Goal: Information Seeking & Learning: Learn about a topic

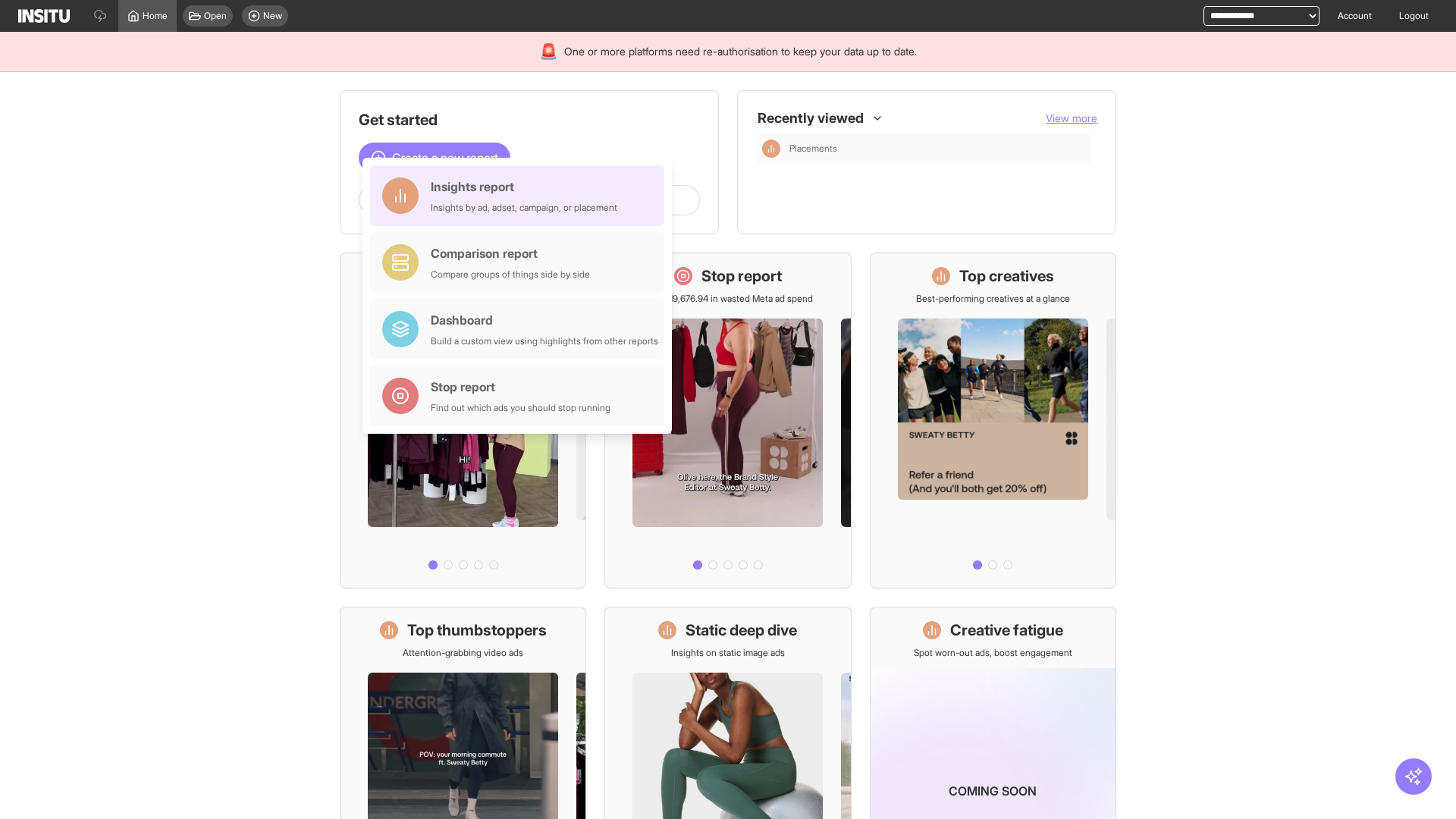
click at [521, 196] on div "Insights report Insights by ad, adset, campaign, or placement" at bounding box center [524, 196] width 186 height 36
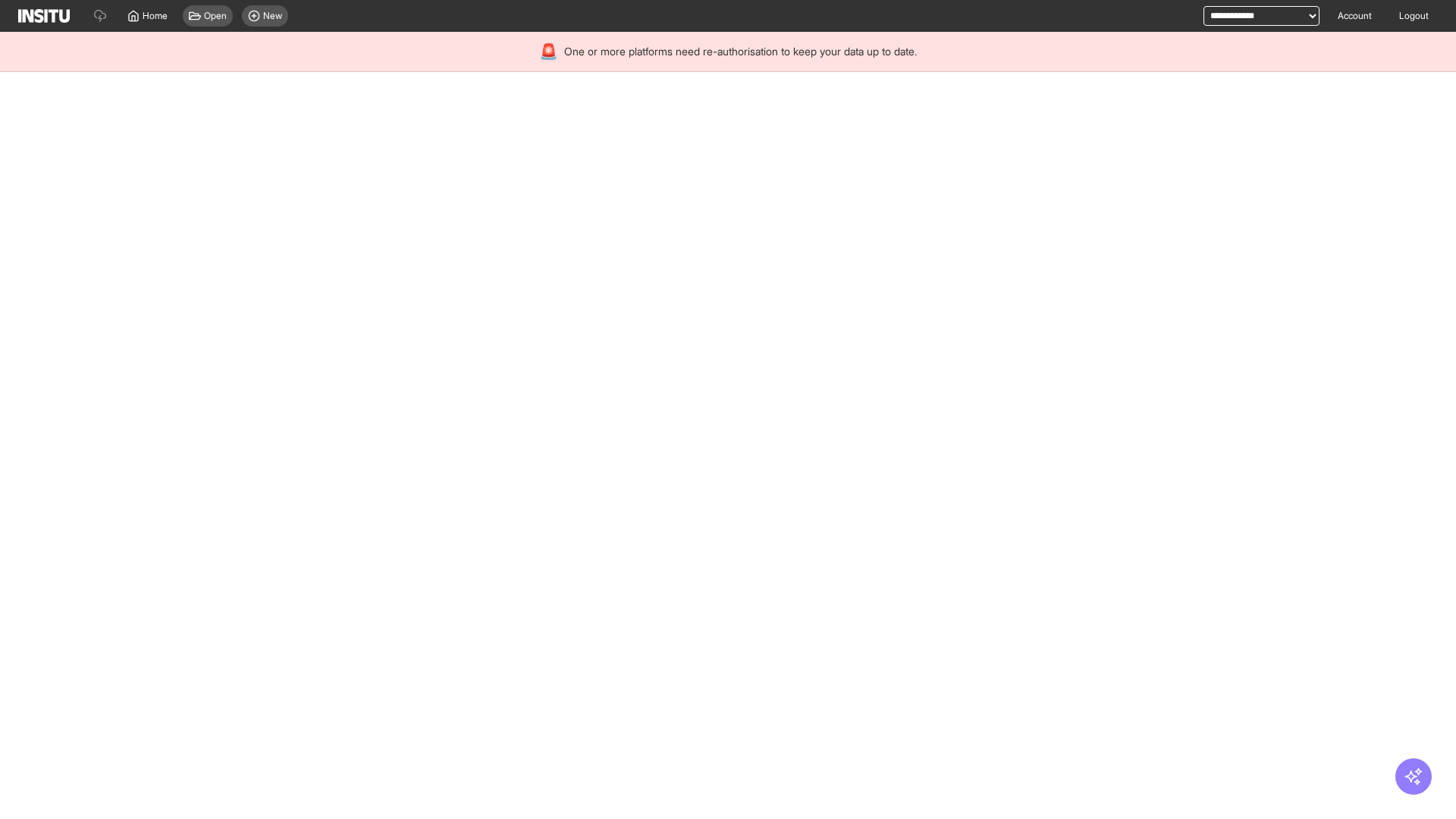
select select "**"
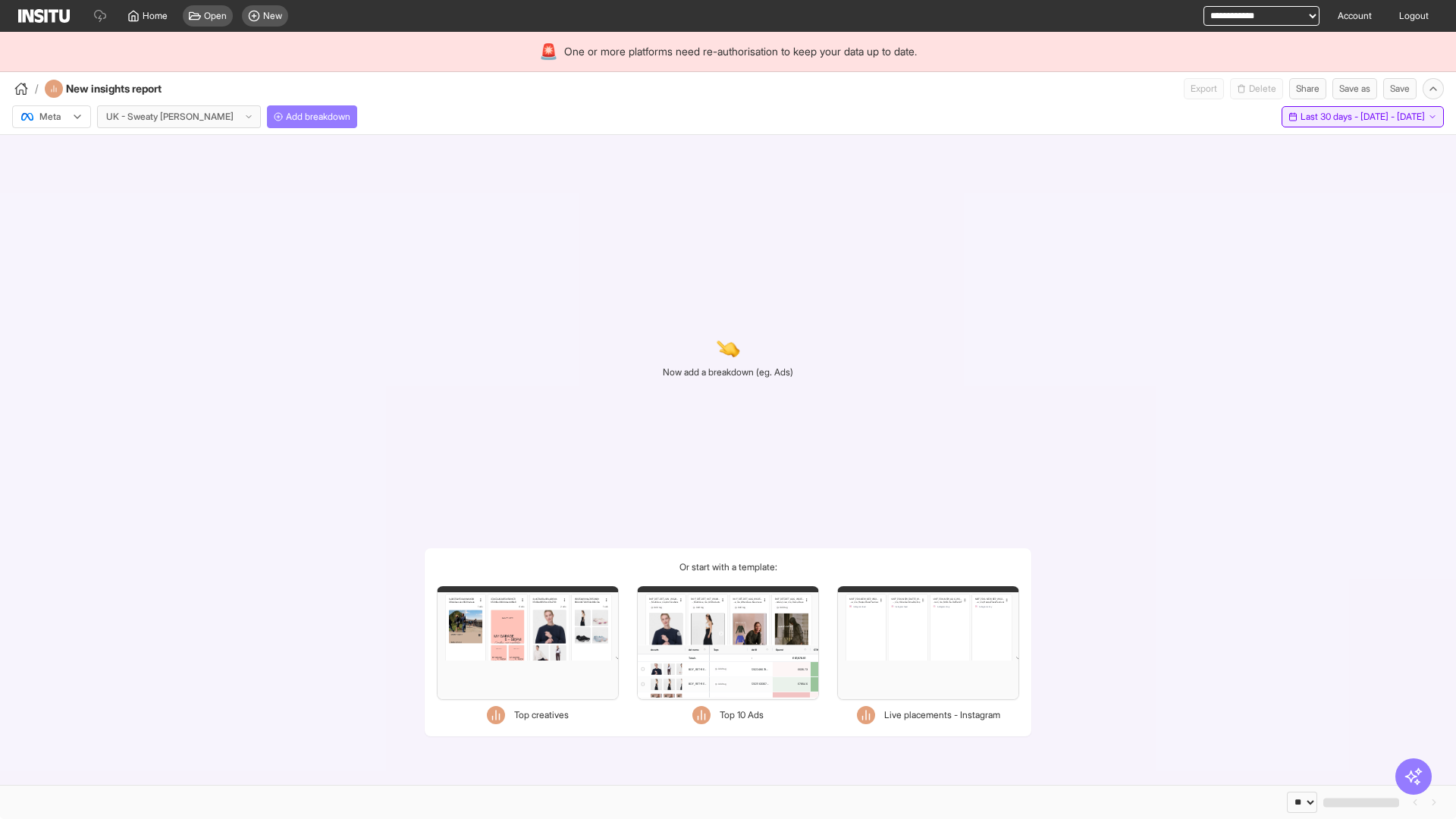
click at [1329, 117] on span "Last 30 days - [DATE] - [DATE]" at bounding box center [1362, 116] width 124 height 12
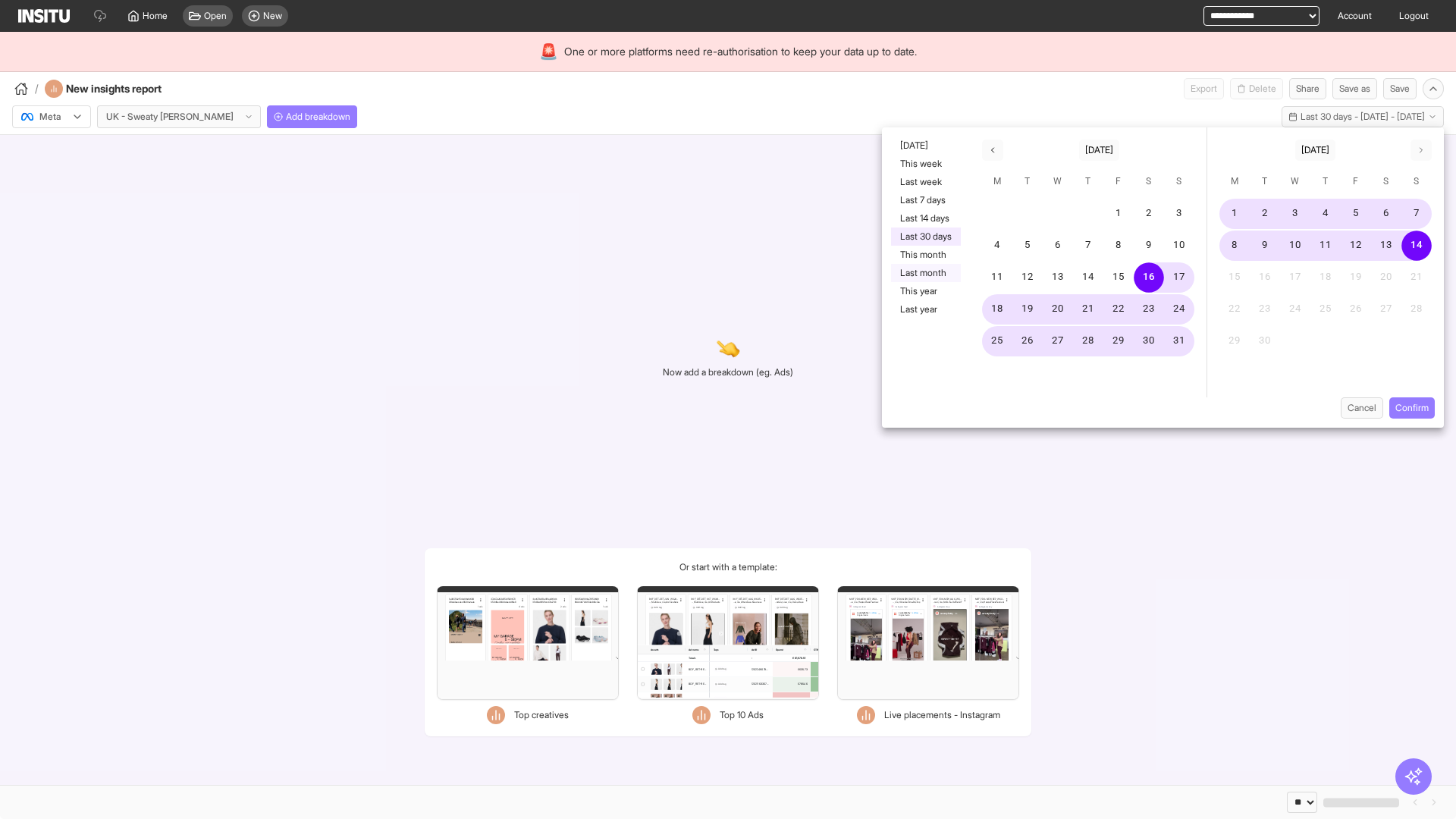
click at [925, 273] on button "Last month" at bounding box center [925, 273] width 70 height 18
